Goal: Communication & Community: Answer question/provide support

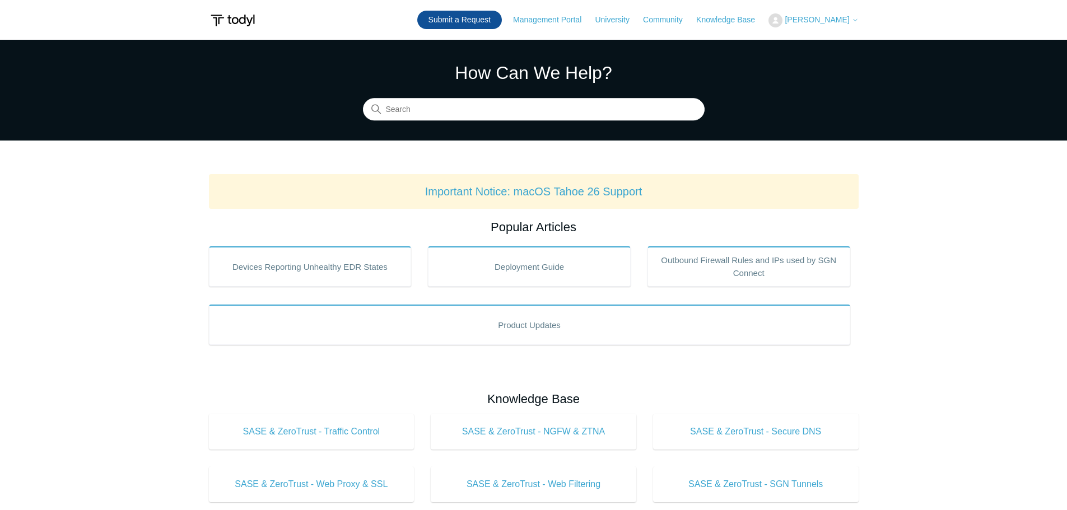
click at [472, 21] on link "Submit a Request" at bounding box center [459, 20] width 85 height 18
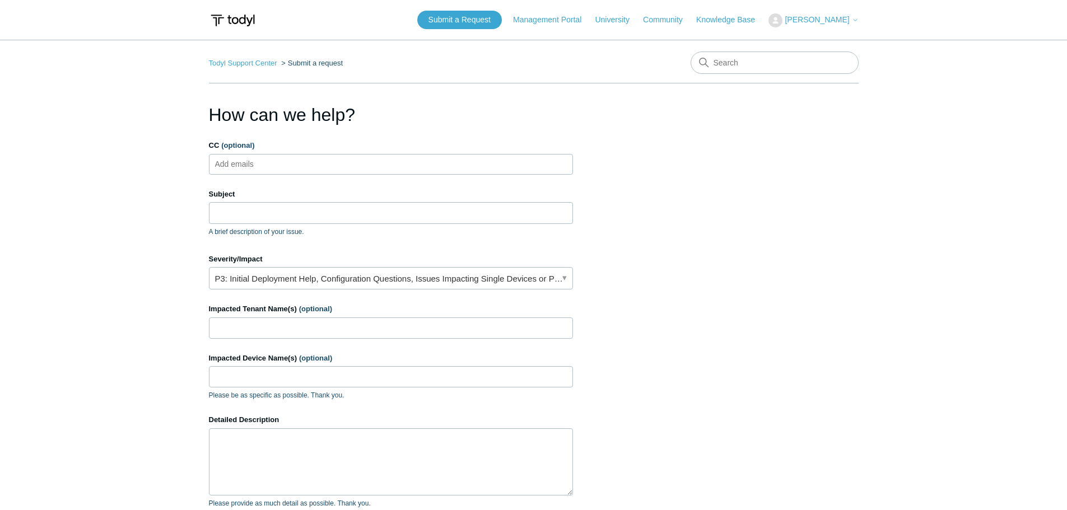
click at [282, 164] on ul "Add emails" at bounding box center [391, 164] width 364 height 21
type input "alerts@cohelpdesk.com"
click at [245, 220] on input "Subject" at bounding box center [391, 212] width 364 height 21
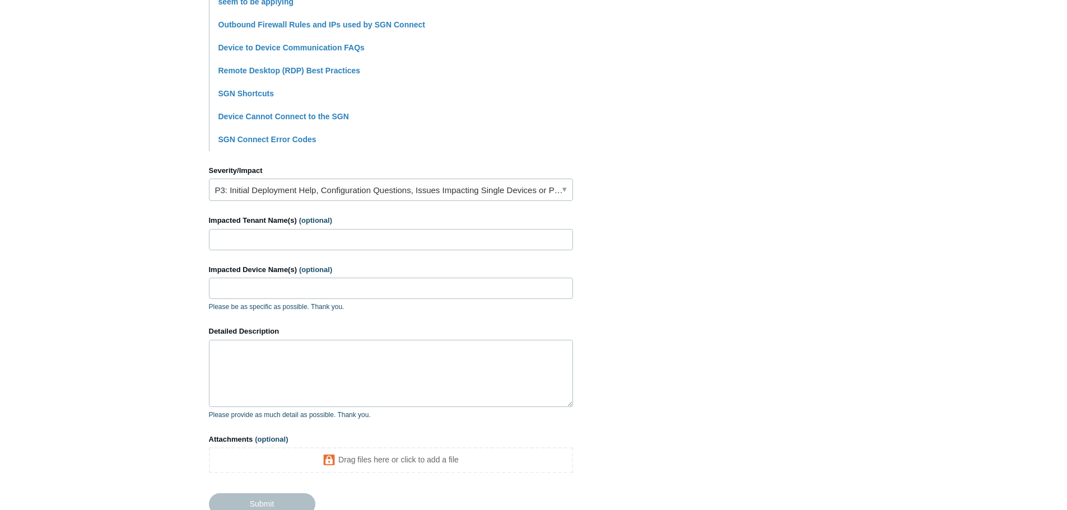
scroll to position [392, 0]
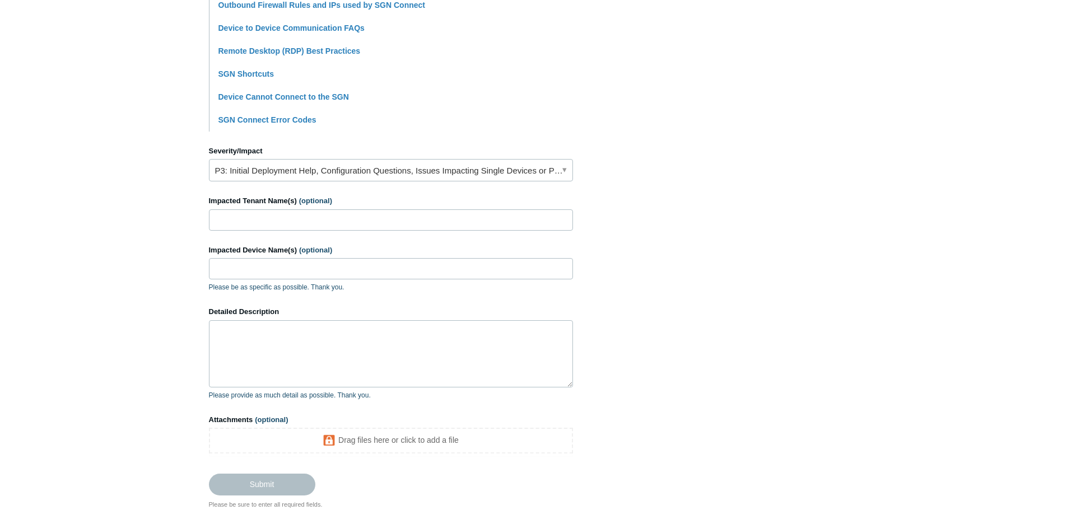
type input "User unable to RDP through SGN"
click at [266, 222] on input "Impacted Tenant Name(s) (optional)" at bounding box center [391, 220] width 364 height 21
drag, startPoint x: 118, startPoint y: 218, endPoint x: 90, endPoint y: 218, distance: 28.0
click at [92, 218] on main "Todyl Support Center Submit a request How can we help? CC (optional) alerts@coh…" at bounding box center [533, 79] width 1067 height 862
paste input "SKEW, BRUCE L., CPA"
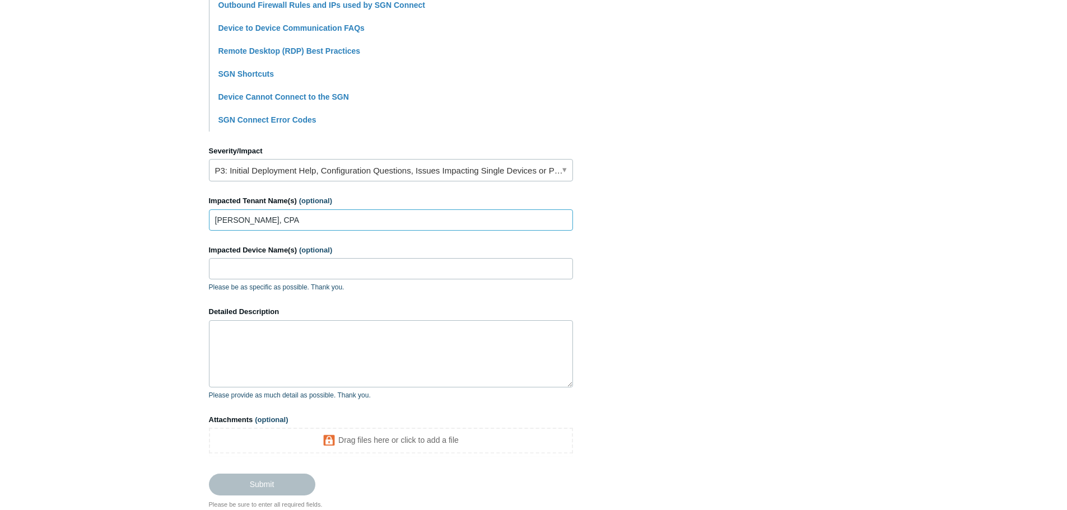
type input "[PERSON_NAME], CPA"
click at [252, 269] on input "Impacted Device Name(s) (optional)" at bounding box center [391, 268] width 364 height 21
click at [319, 268] on input "ECPA1812VM3, ECPA" at bounding box center [391, 268] width 364 height 21
paste input "ECPA18101002"
type input "ECPA1812VM3, ECPA18101002"
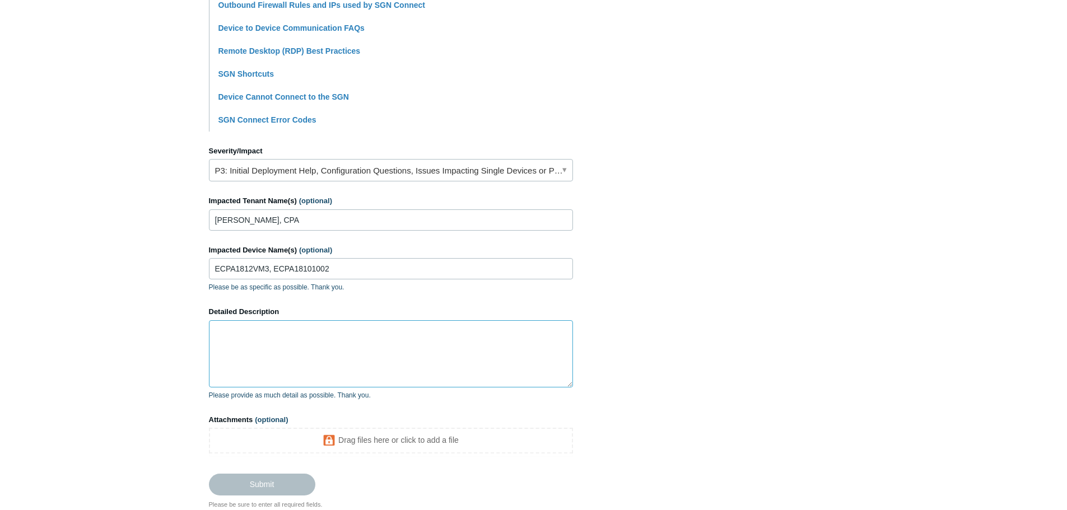
click at [265, 336] on textarea "Detailed Description" at bounding box center [391, 353] width 364 height 67
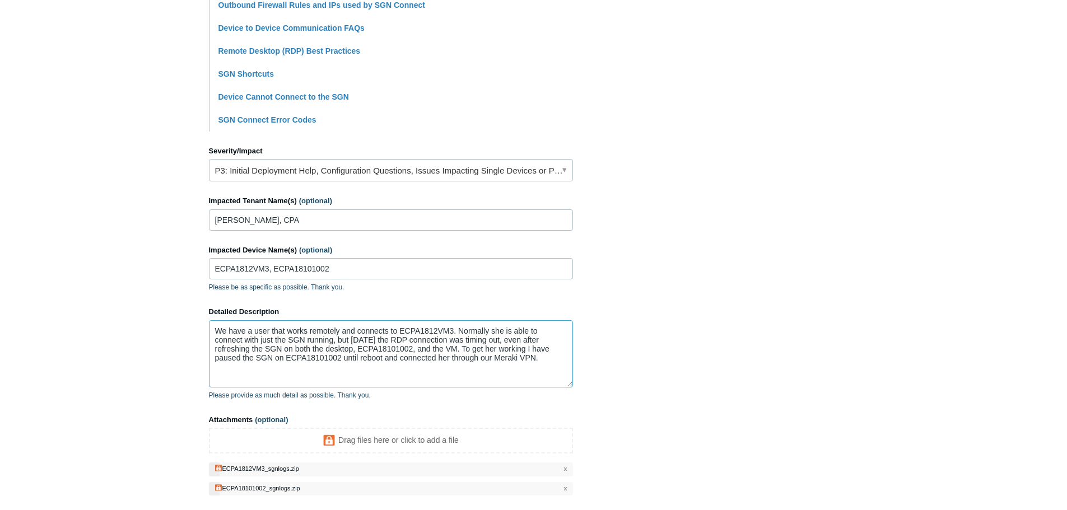
click at [543, 365] on textarea "We have a user that works remotely and connects to ECPA1812VM3. Normally she is…" at bounding box center [391, 353] width 364 height 67
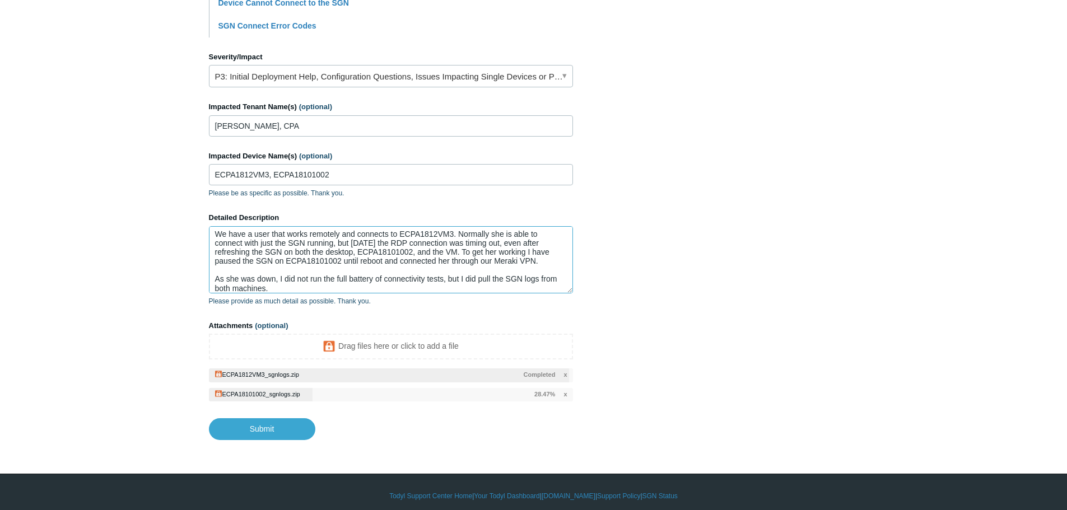
scroll to position [494, 0]
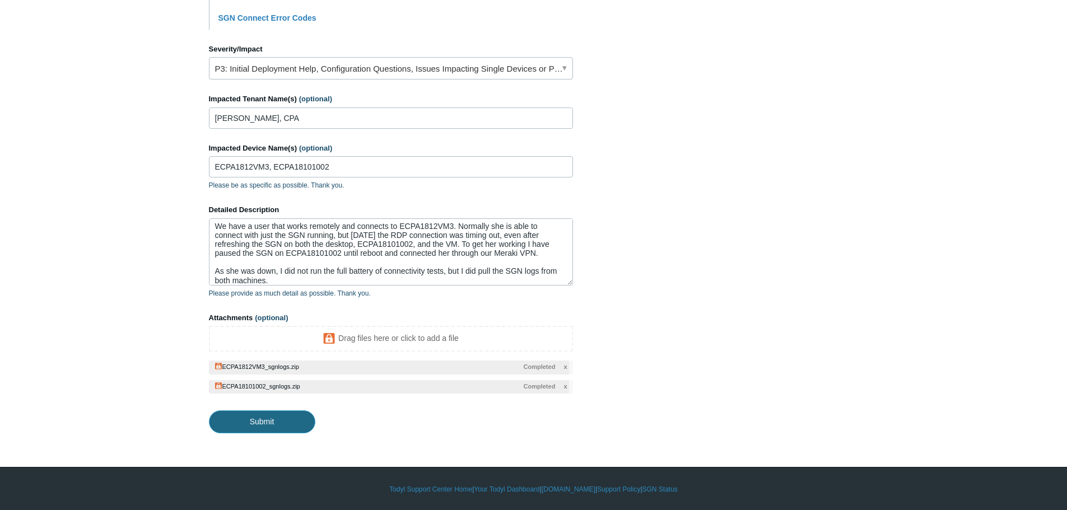
click at [269, 420] on input "Submit" at bounding box center [262, 422] width 106 height 22
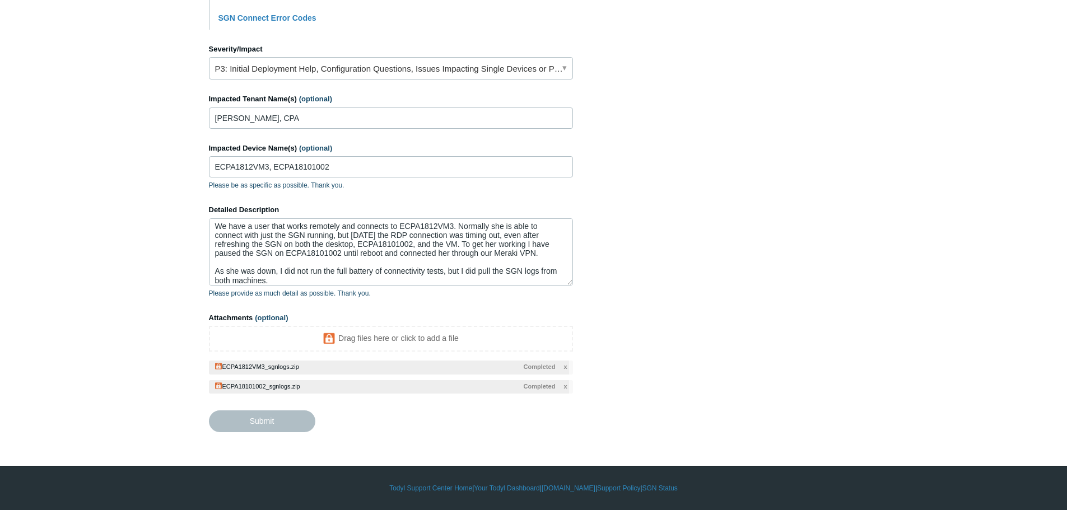
type textarea "We have a user that works remotely and connects to ECPA1812VM3. Normally she is…"
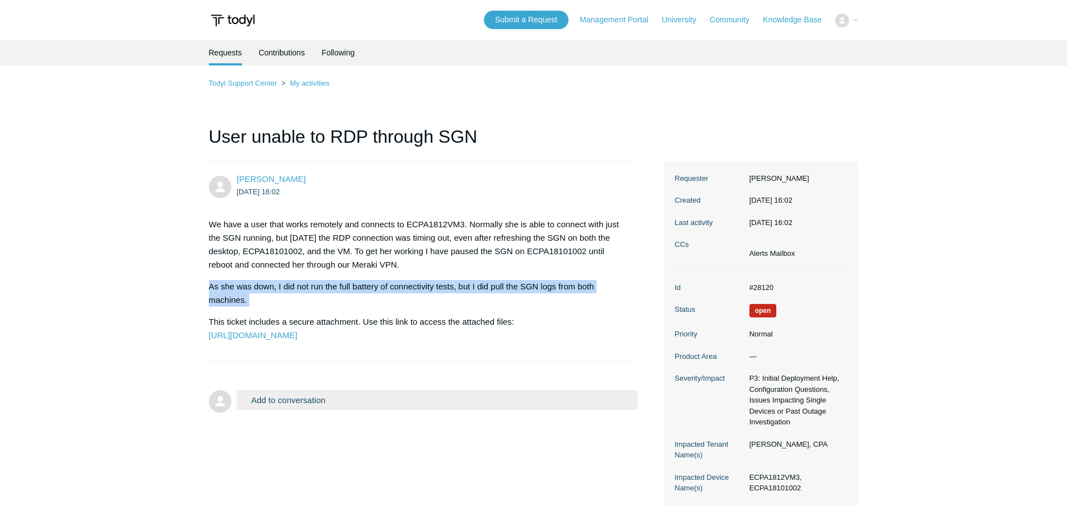
click at [568, 273] on div "We have a user that works remotely and connects to ECPA1812VM3. Normally she is…" at bounding box center [418, 280] width 418 height 124
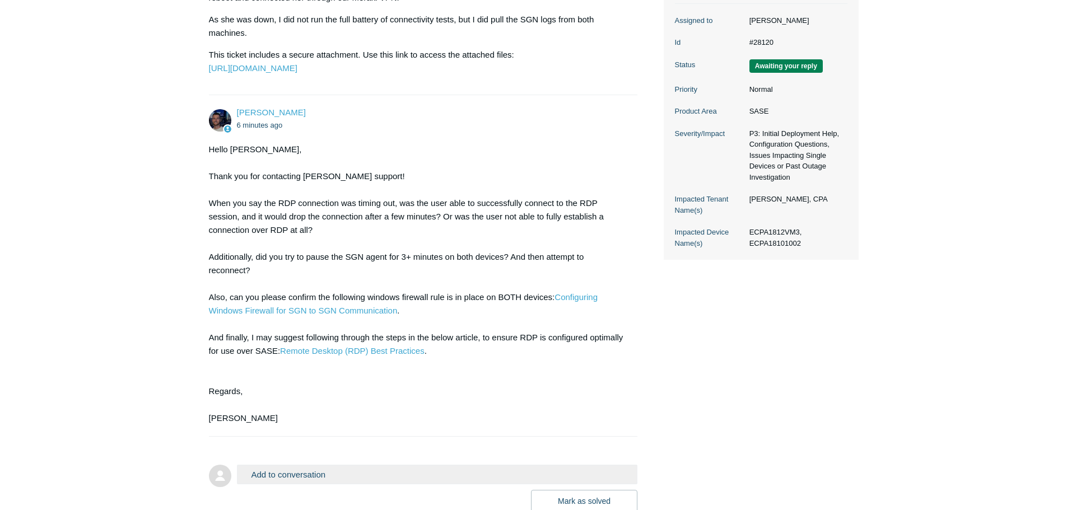
scroll to position [336, 0]
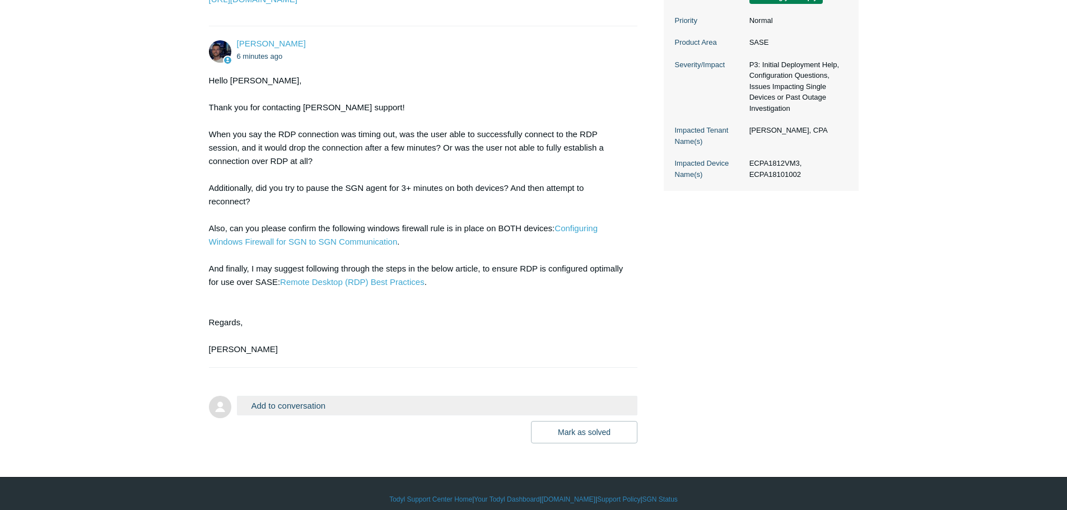
click at [340, 416] on button "Add to conversation" at bounding box center [437, 406] width 401 height 20
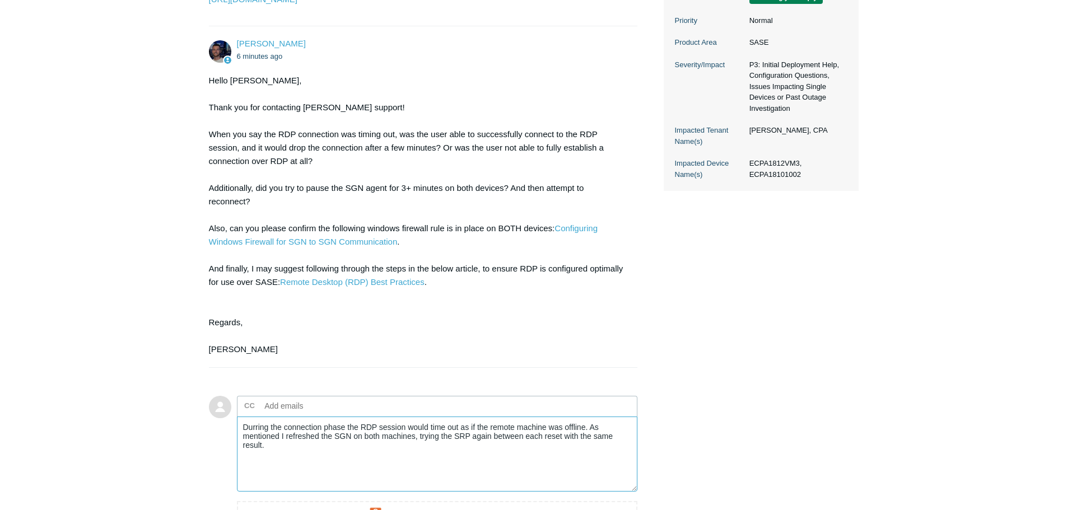
click at [586, 455] on textarea "Durring the connection phase the RDP session would time out as if the remote ma…" at bounding box center [437, 455] width 401 height 76
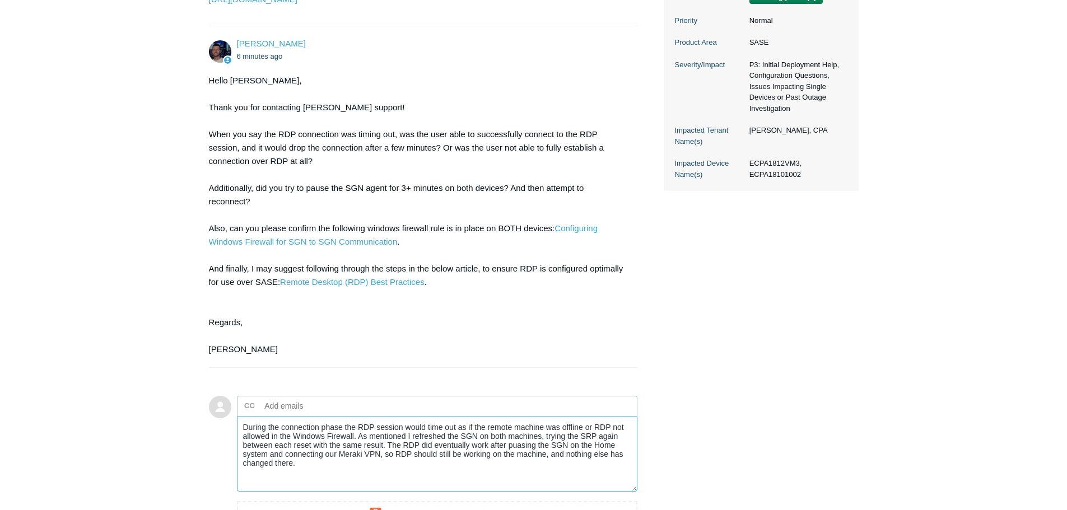
drag, startPoint x: 518, startPoint y: 477, endPoint x: 514, endPoint y: 471, distance: 8.1
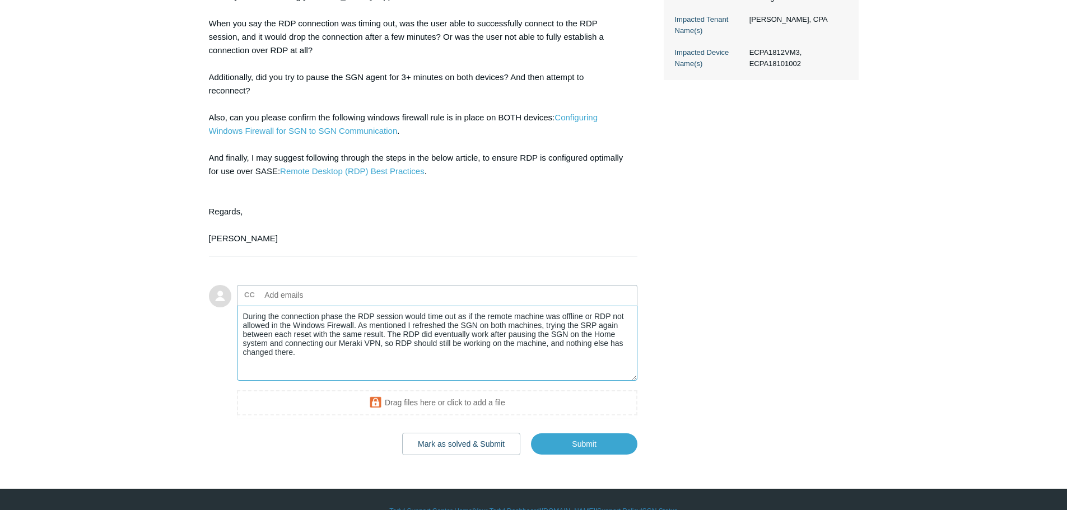
scroll to position [448, 0]
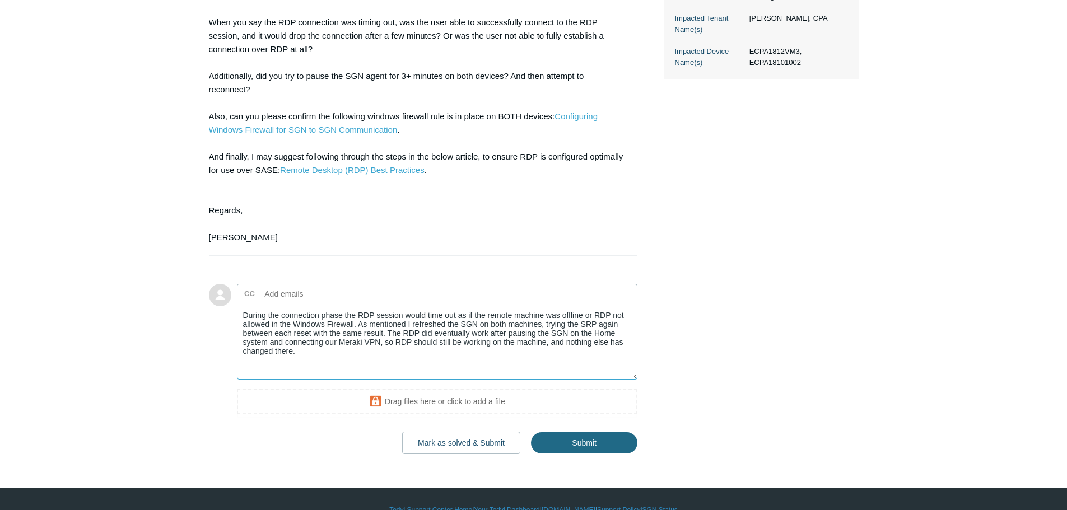
type textarea "During the connection phase the RDP session would time out as if the remote mac…"
click at [572, 455] on input "Submit" at bounding box center [584, 444] width 106 height 22
